Goal: Task Accomplishment & Management: Manage account settings

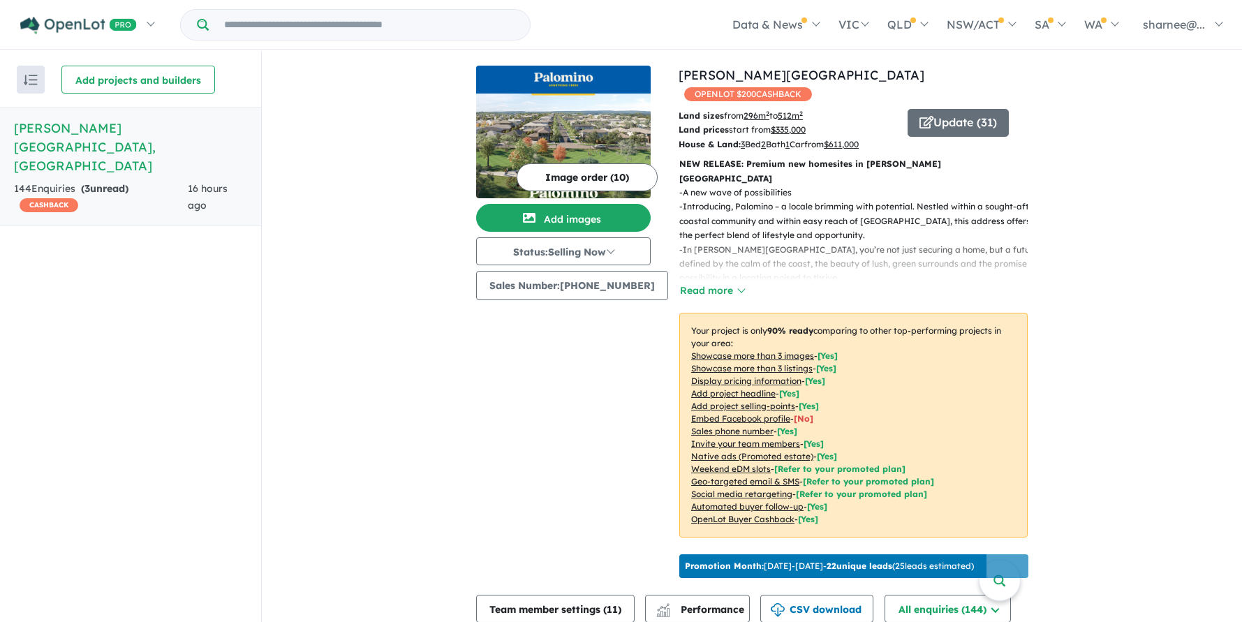
click at [757, 209] on p "- Introducing, Palomino – a locale brimming with potential. Nestled within a so…" at bounding box center [858, 221] width 359 height 43
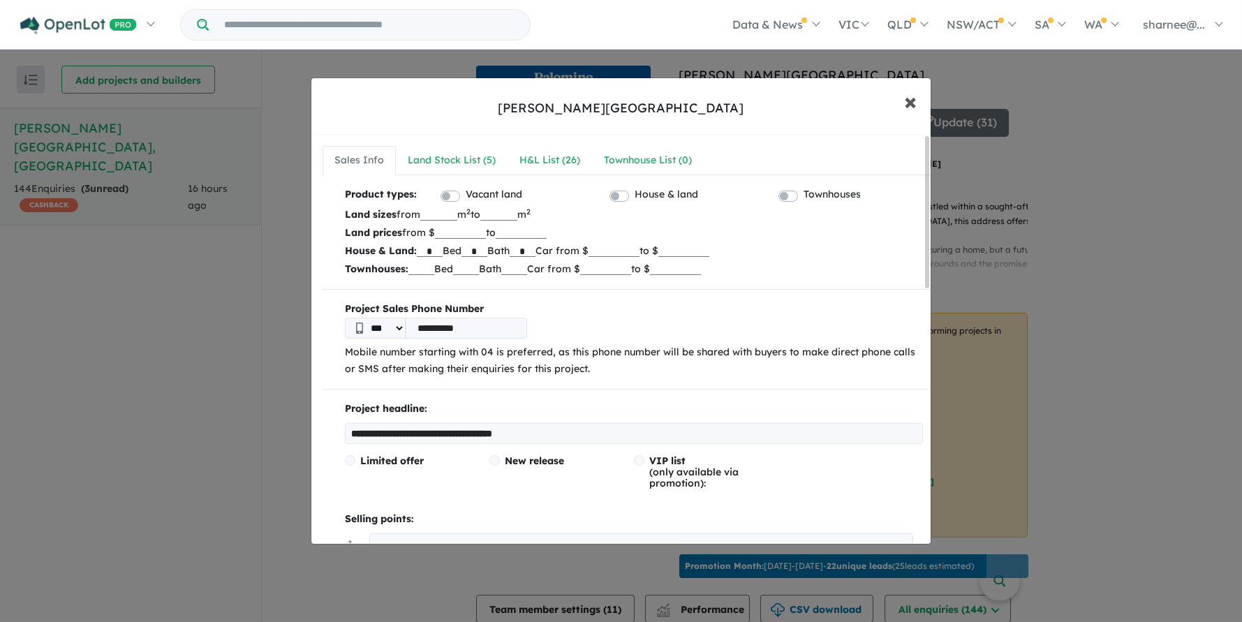
drag, startPoint x: 903, startPoint y: 97, endPoint x: 903, endPoint y: 128, distance: 30.7
click at [903, 98] on button "× Close" at bounding box center [910, 101] width 40 height 38
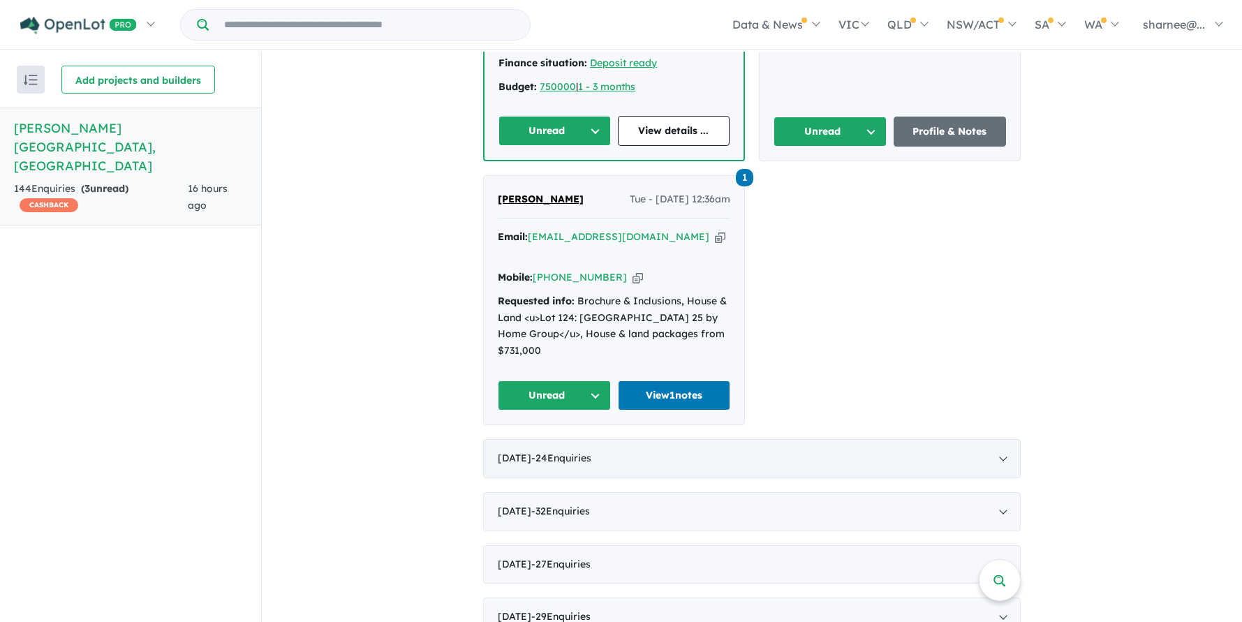
scroll to position [794, 0]
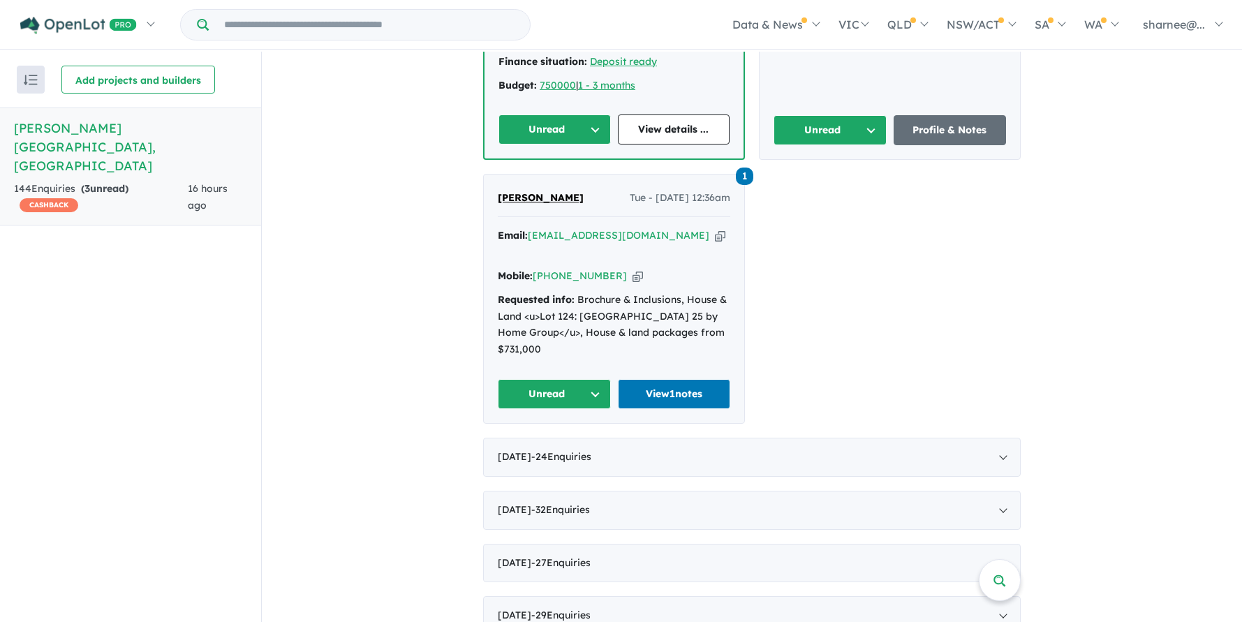
click at [572, 379] on button "Unread" at bounding box center [554, 394] width 113 height 30
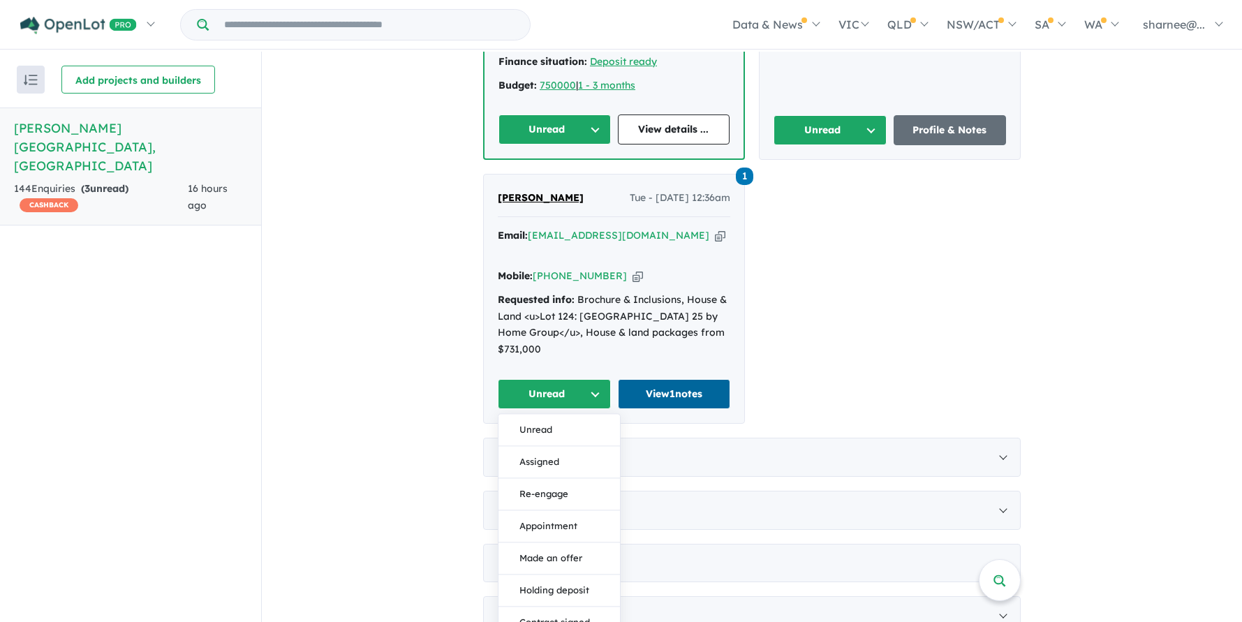
click at [644, 379] on link "View 1 notes" at bounding box center [674, 394] width 113 height 30
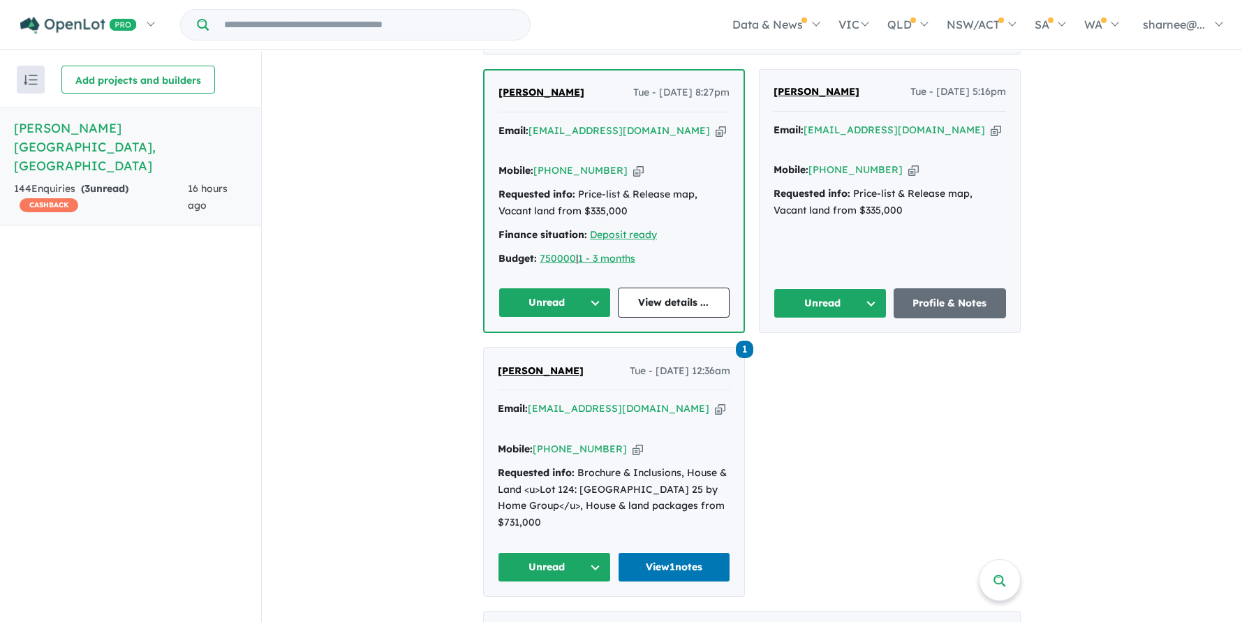
scroll to position [607, 0]
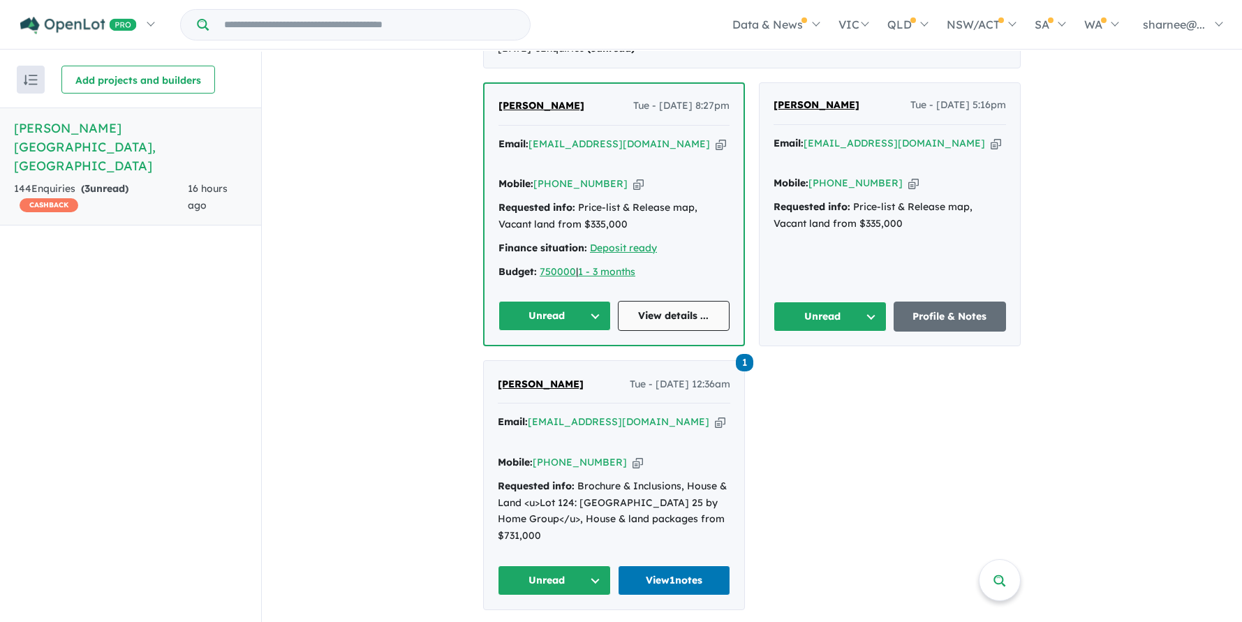
click at [672, 303] on link "View details ..." at bounding box center [674, 316] width 112 height 30
click at [944, 302] on link "Profile & Notes" at bounding box center [949, 317] width 113 height 30
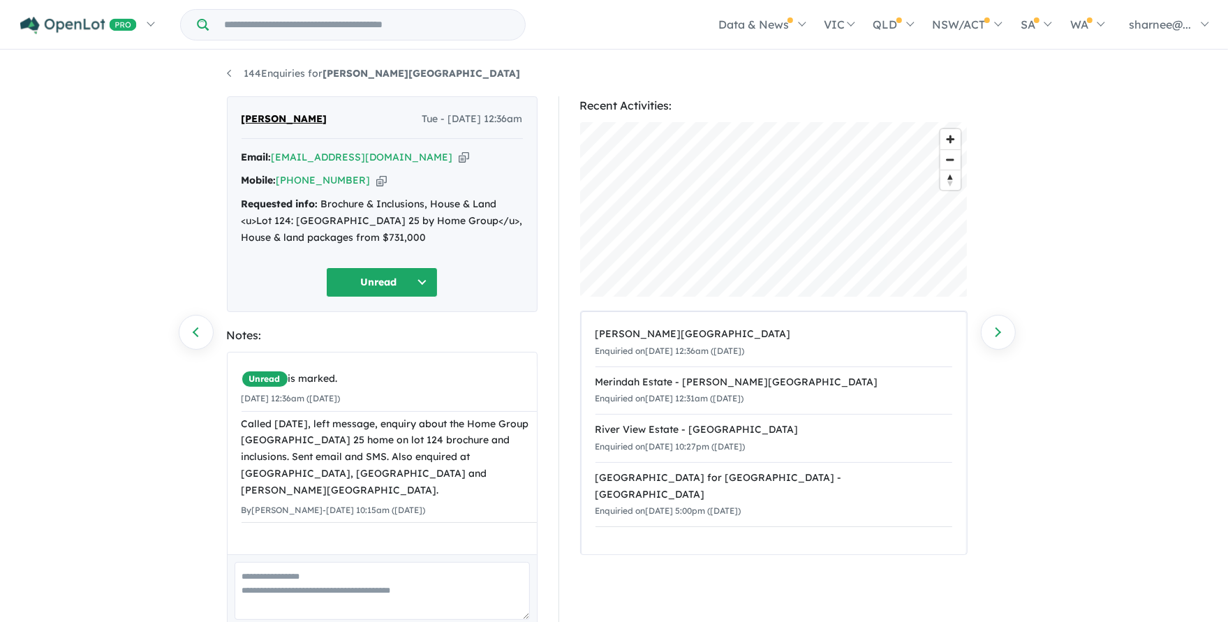
click at [432, 287] on button "Unread" at bounding box center [382, 282] width 112 height 30
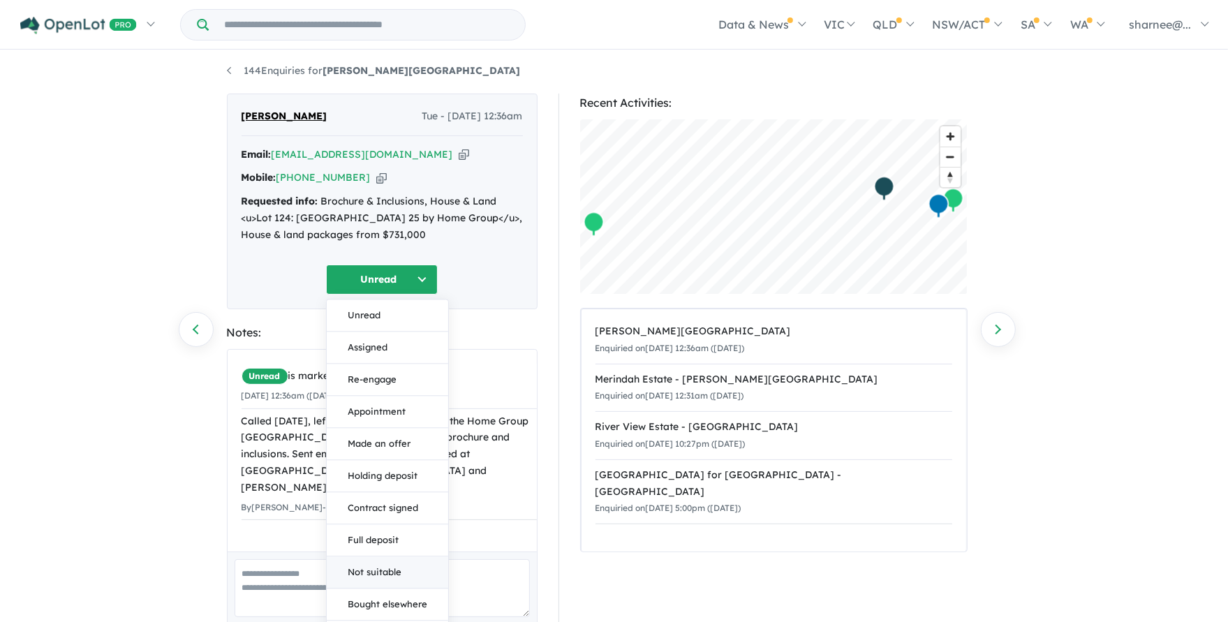
scroll to position [95, 0]
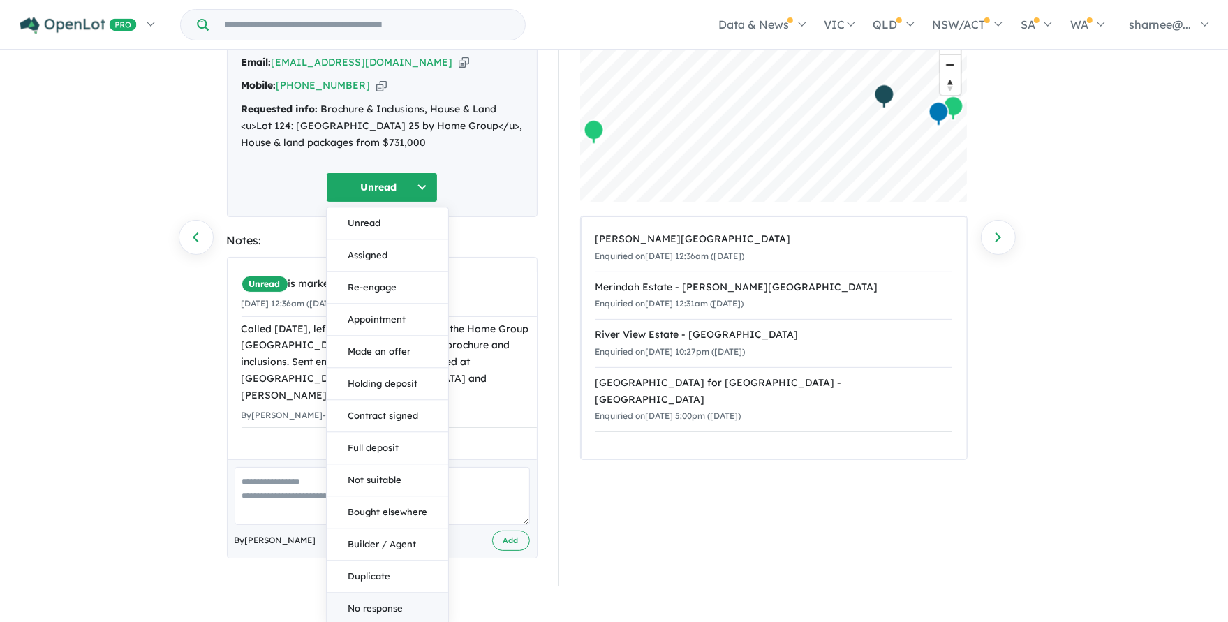
click at [387, 597] on button "No response" at bounding box center [387, 608] width 121 height 31
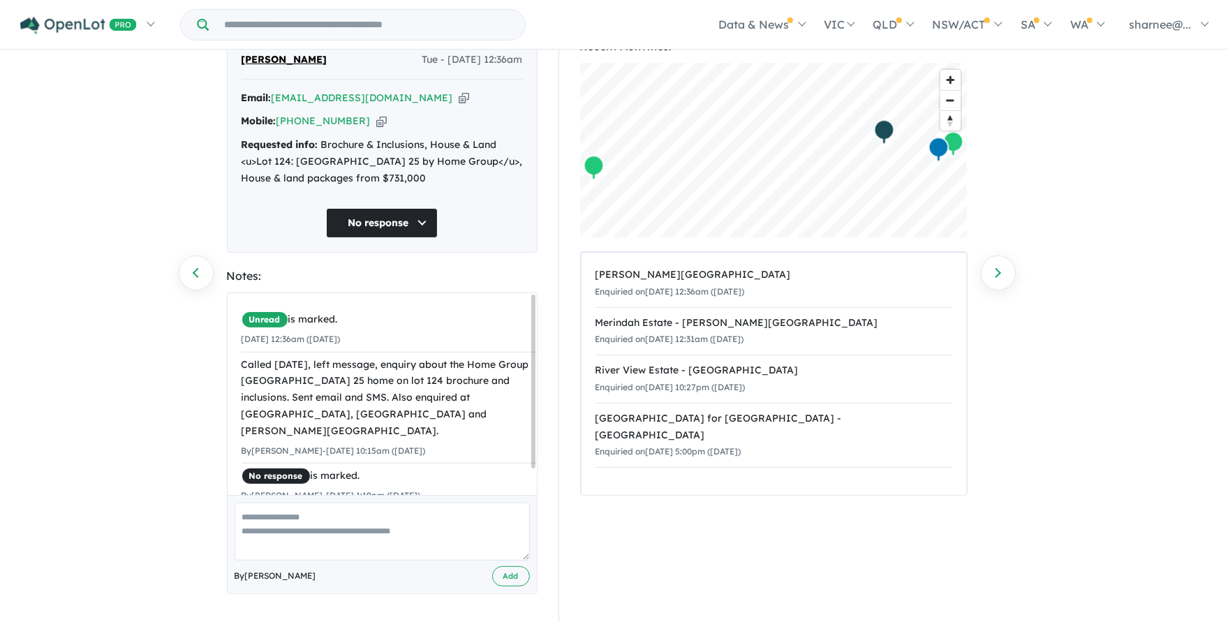
click at [349, 534] on textarea at bounding box center [382, 532] width 295 height 58
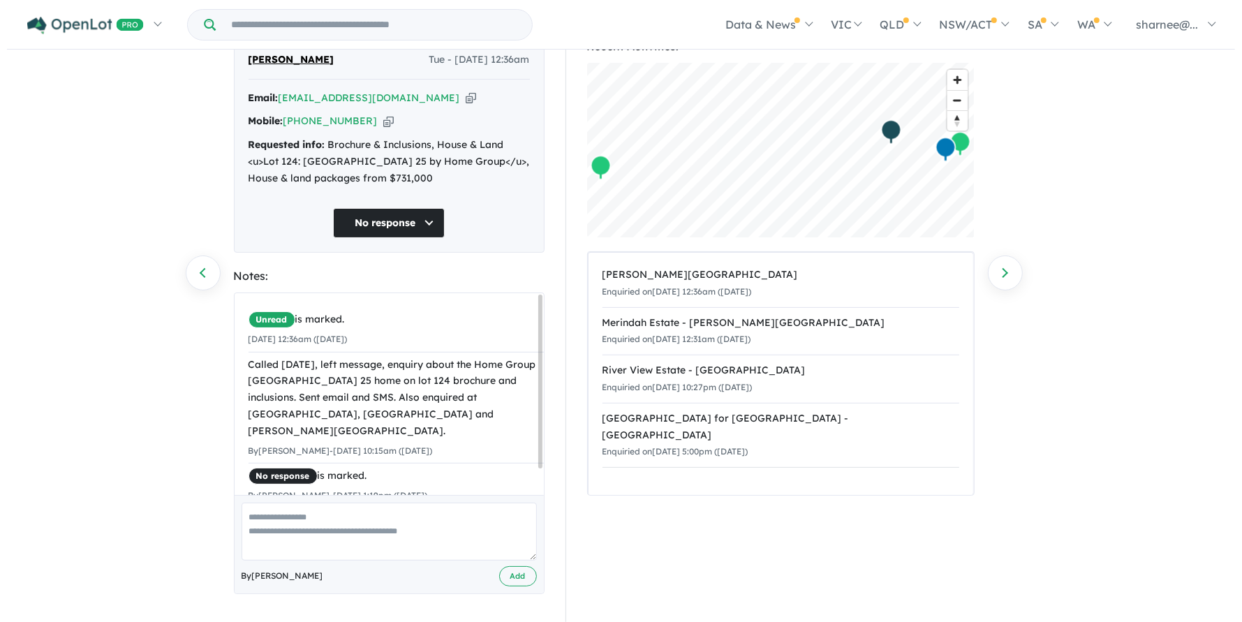
scroll to position [0, 0]
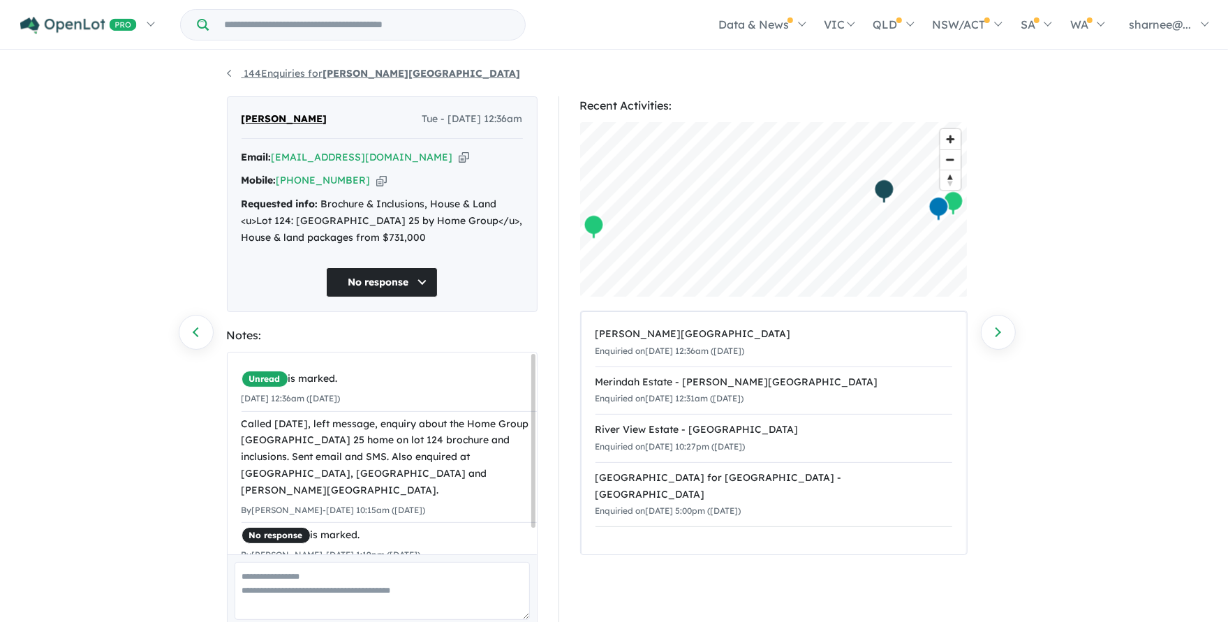
click at [227, 68] on link "144 Enquiries for [PERSON_NAME][GEOGRAPHIC_DATA]" at bounding box center [374, 73] width 294 height 13
